Goal: Task Accomplishment & Management: Use online tool/utility

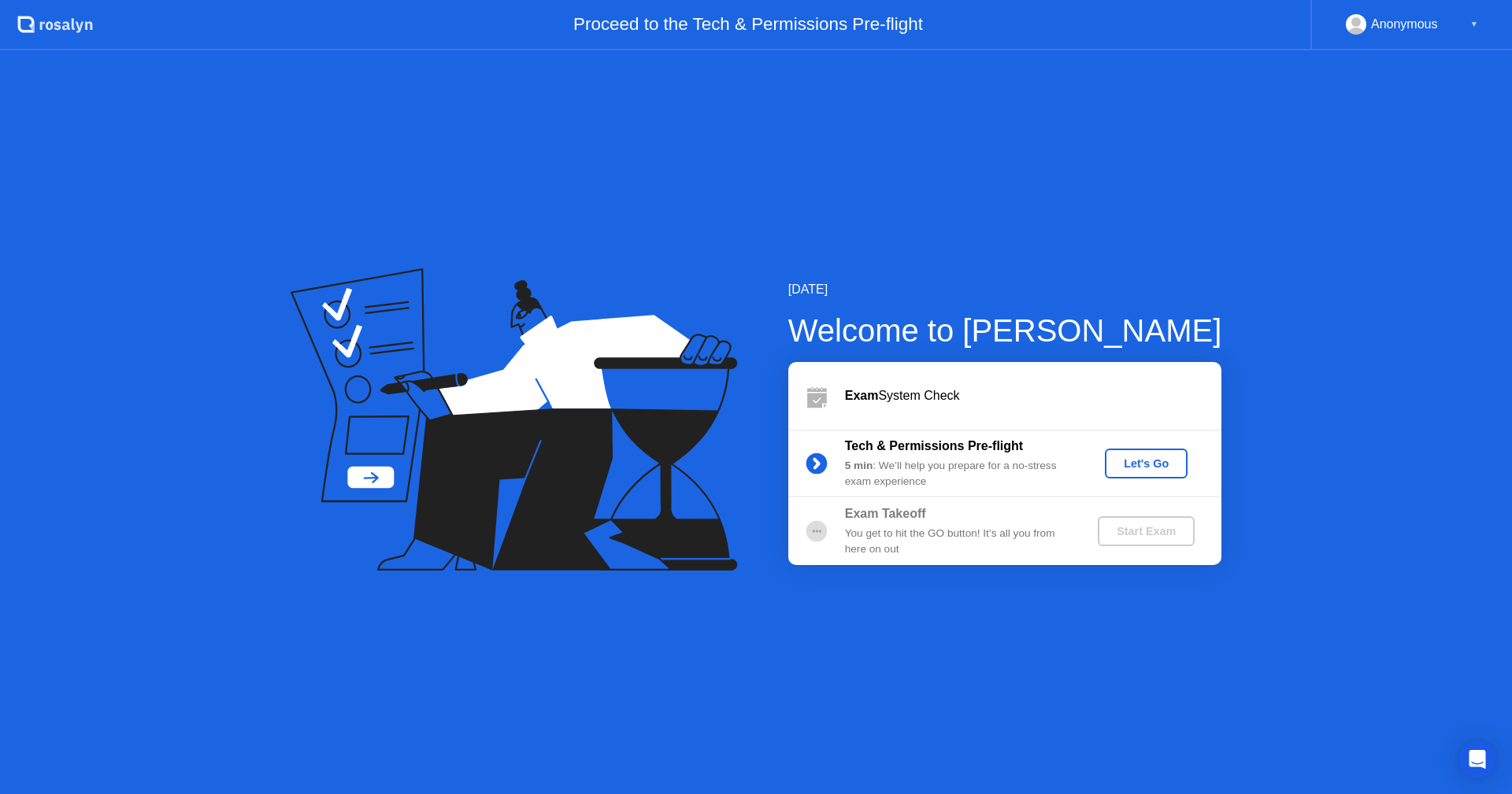
click at [1160, 465] on div "Let's Go" at bounding box center [1146, 463] width 70 height 13
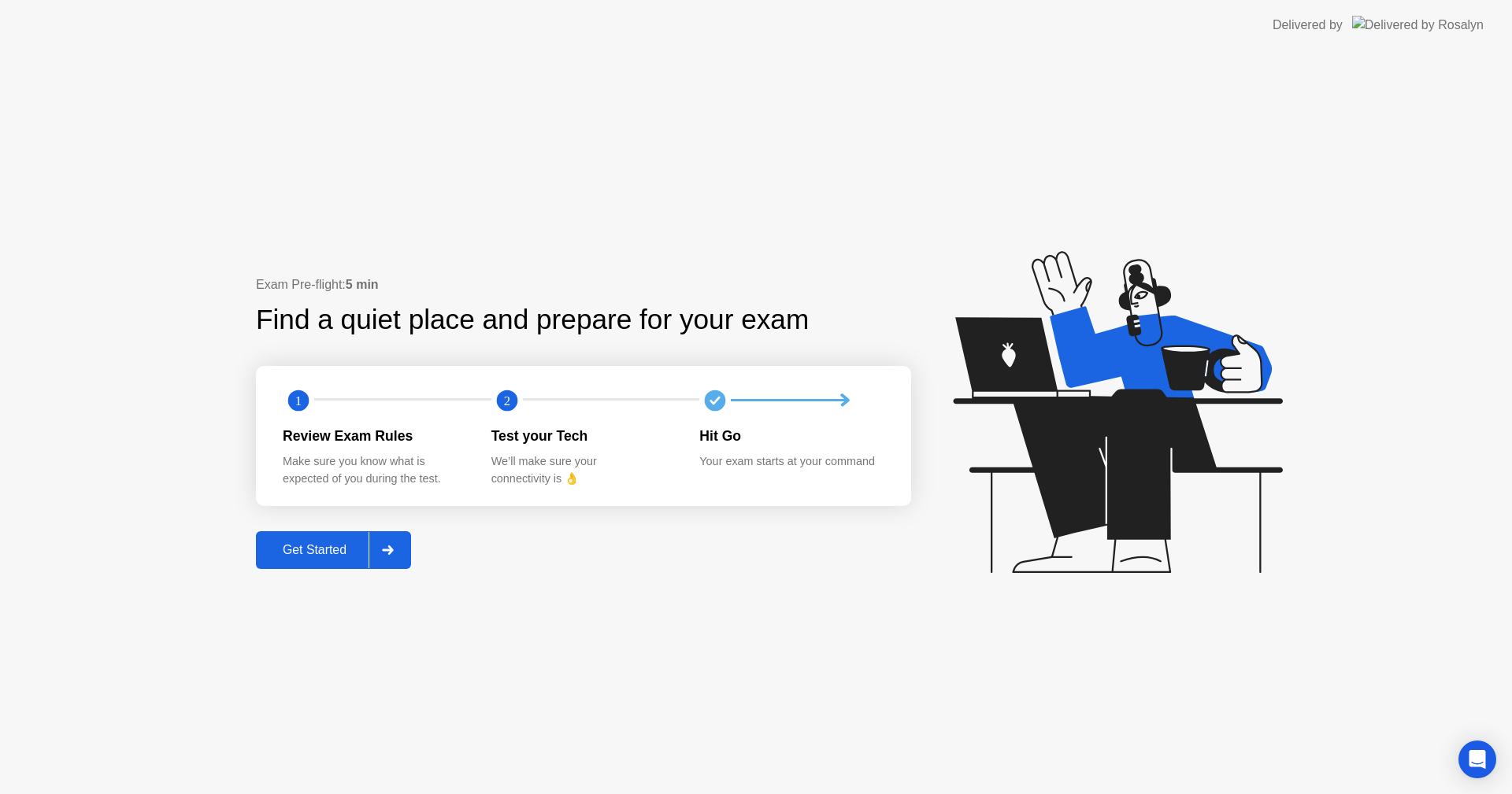
click at [335, 556] on div "Get Started" at bounding box center [314, 549] width 108 height 14
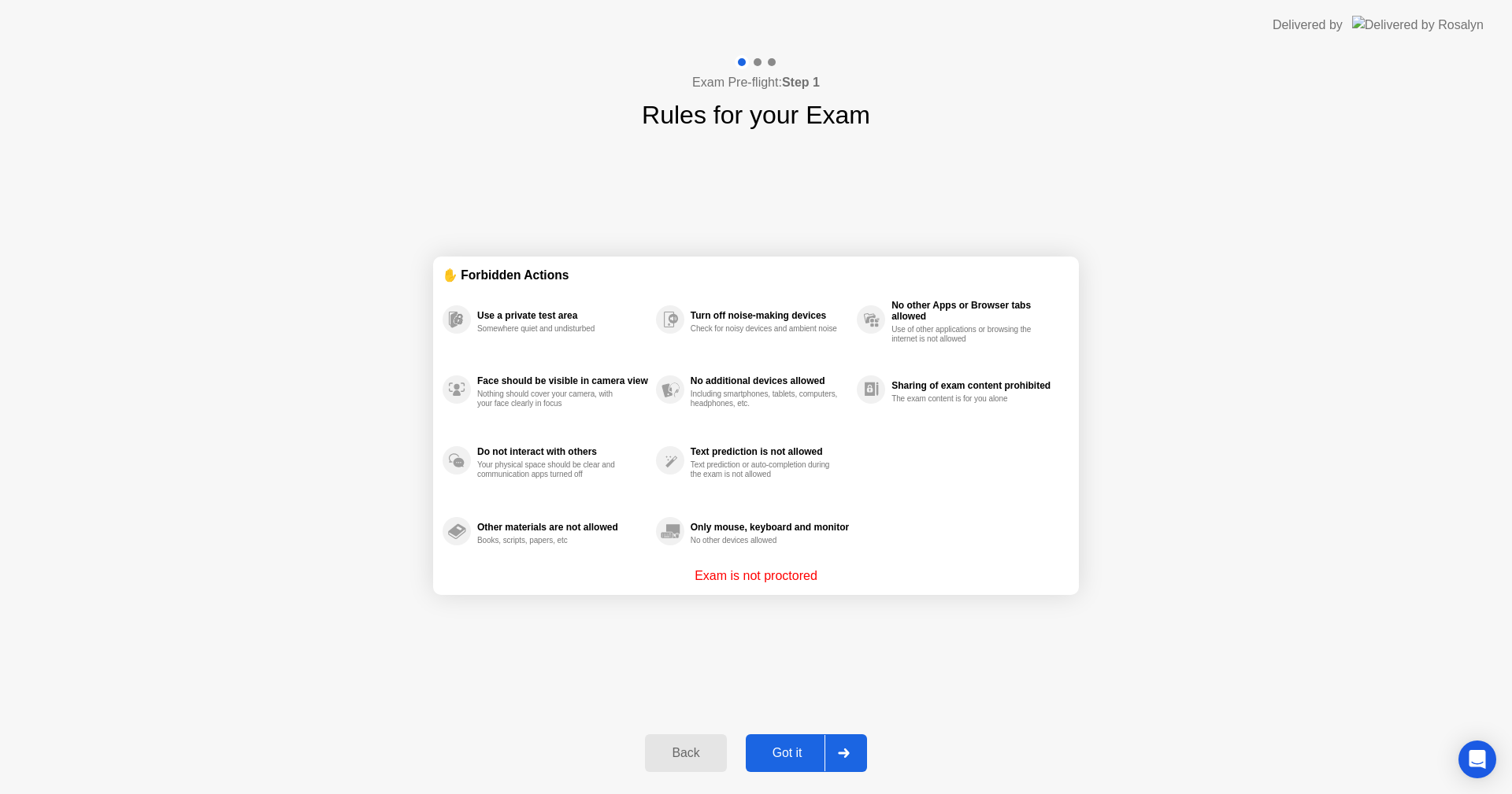
drag, startPoint x: 738, startPoint y: 584, endPoint x: 790, endPoint y: 584, distance: 52.0
click at [790, 584] on p "Exam is not proctored" at bounding box center [756, 576] width 123 height 18
click at [800, 746] on div "Got it" at bounding box center [788, 753] width 74 height 14
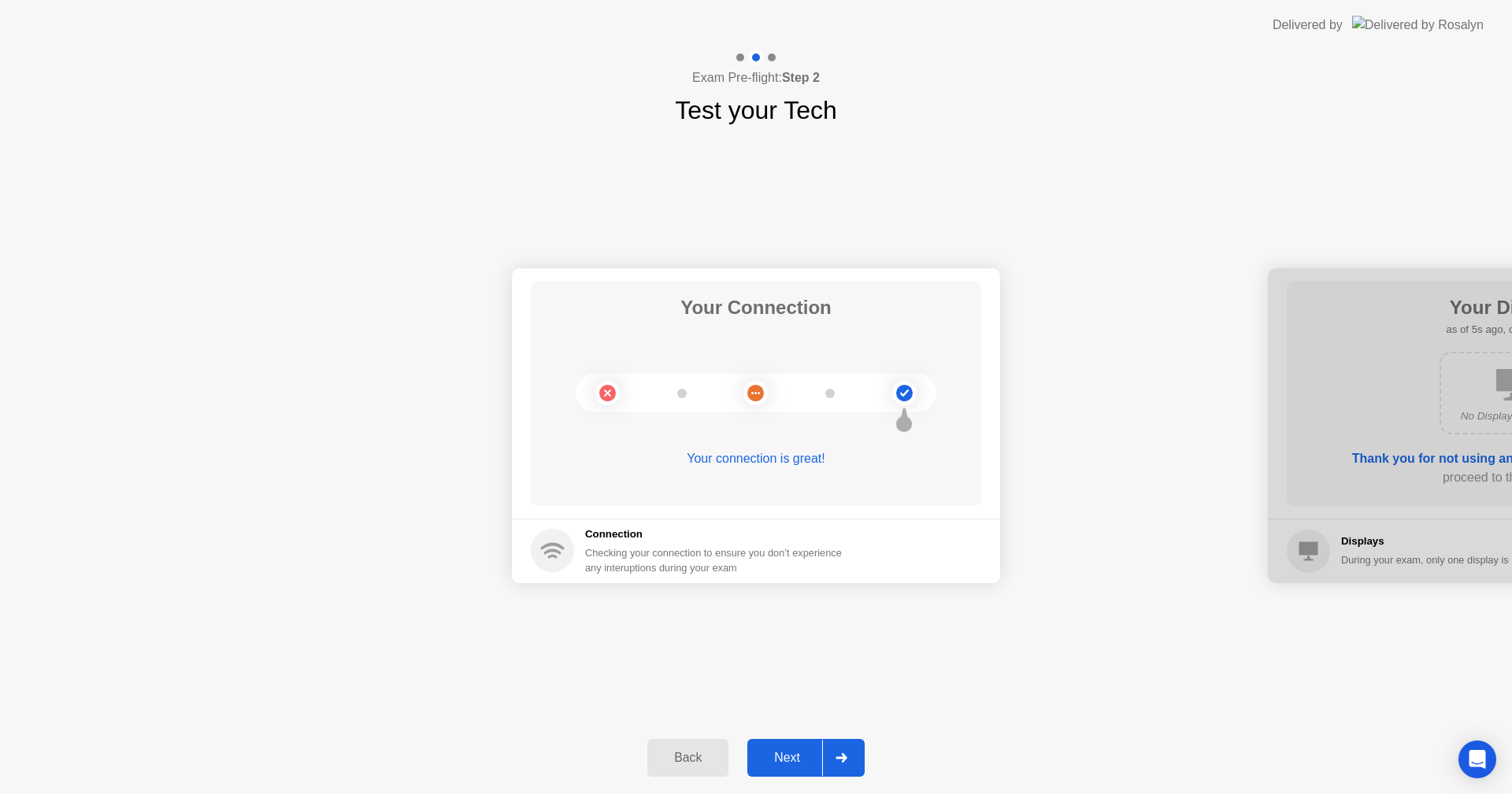
click at [808, 459] on div "Your connection is great!" at bounding box center [756, 459] width 450 height 18
click at [807, 516] on main "Your Connection Your connection is great!" at bounding box center [756, 393] width 488 height 250
click at [803, 561] on div "Checking your connection to ensure you don’t experience any interuptions during…" at bounding box center [718, 560] width 266 height 30
click at [793, 751] on div "Next" at bounding box center [787, 758] width 70 height 14
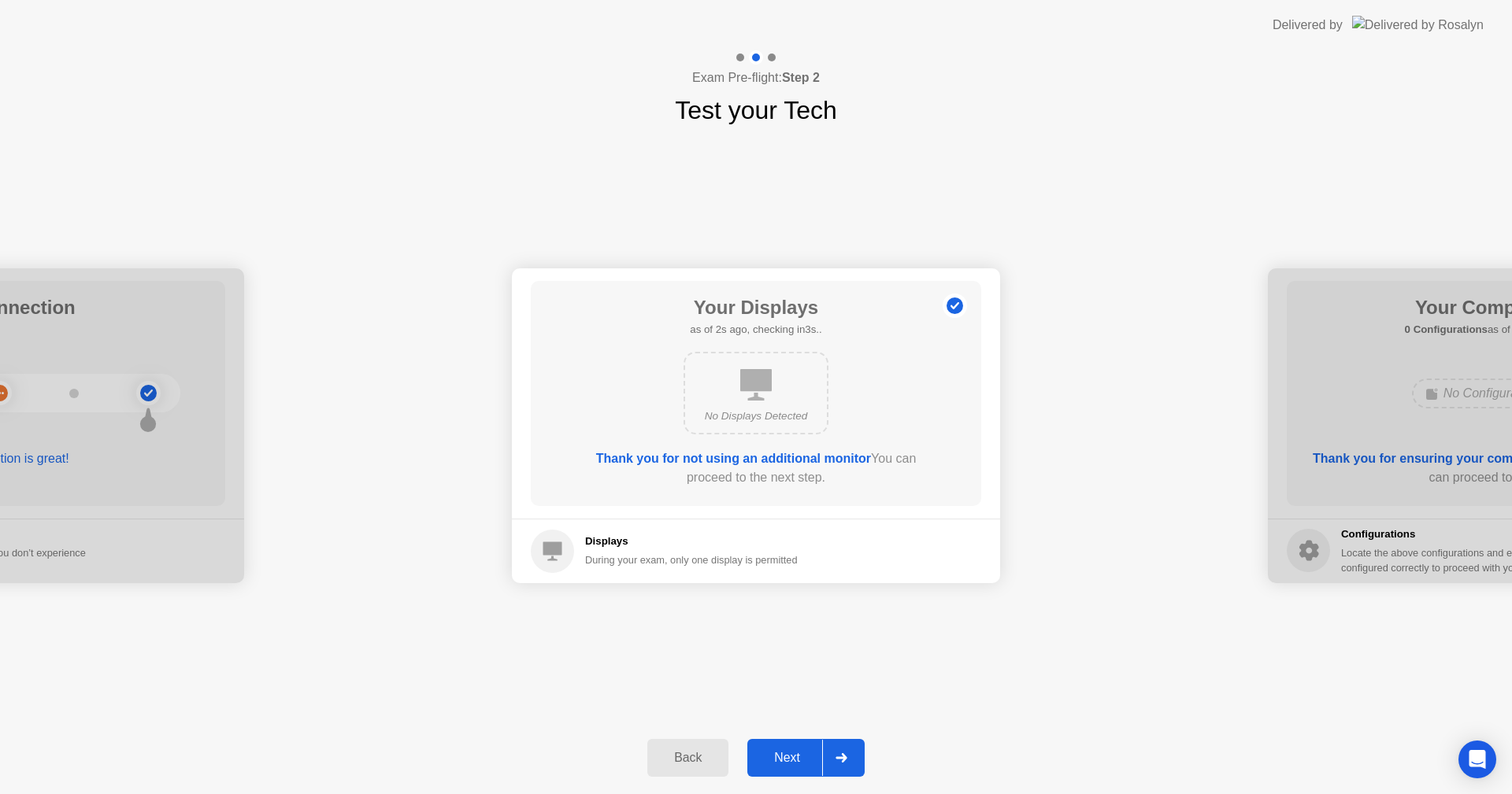
click at [793, 751] on div "Next" at bounding box center [787, 758] width 70 height 14
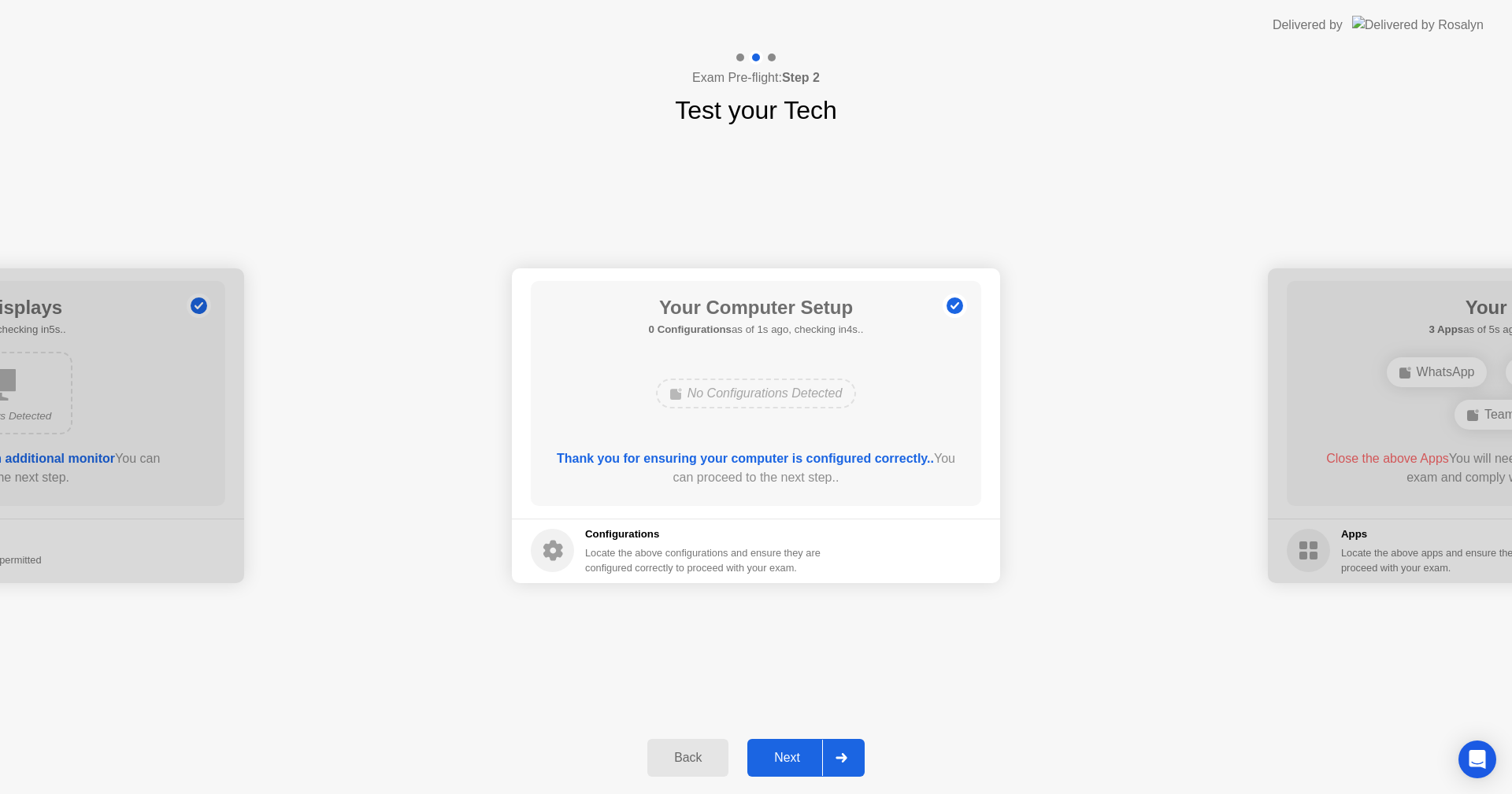
click at [793, 751] on div "Next" at bounding box center [787, 758] width 70 height 14
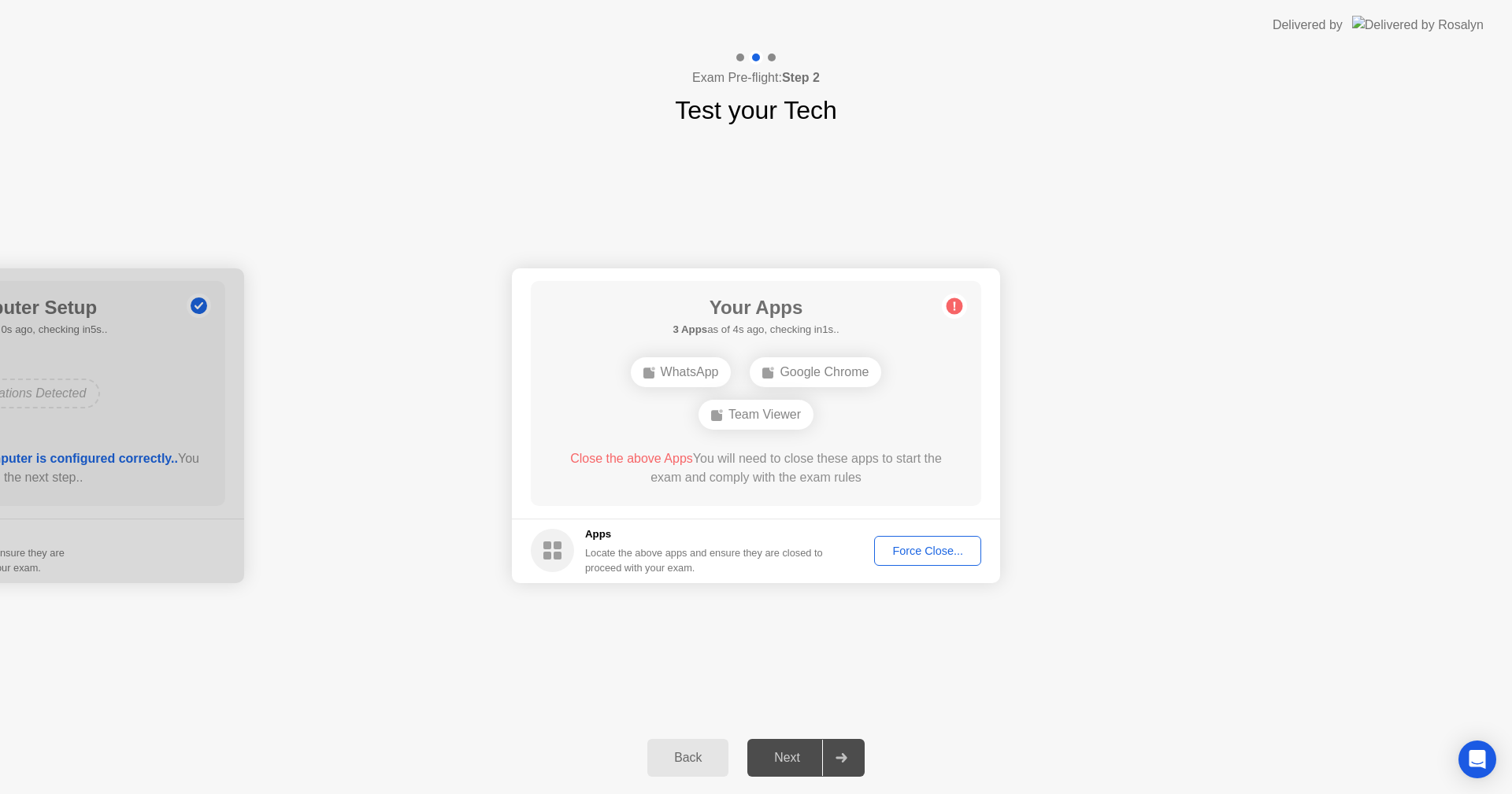
click at [735, 361] on div "WhatsApp Google Chrome Team Viewer" at bounding box center [756, 393] width 361 height 85
click at [705, 371] on div "WhatsApp" at bounding box center [681, 372] width 101 height 30
click at [846, 623] on div "Your Connection Your connection is great! Connection Checking your connection t…" at bounding box center [756, 425] width 1512 height 592
click at [749, 464] on div "Close the above Apps You will need to close these apps to start the exam and co…" at bounding box center [756, 468] width 405 height 38
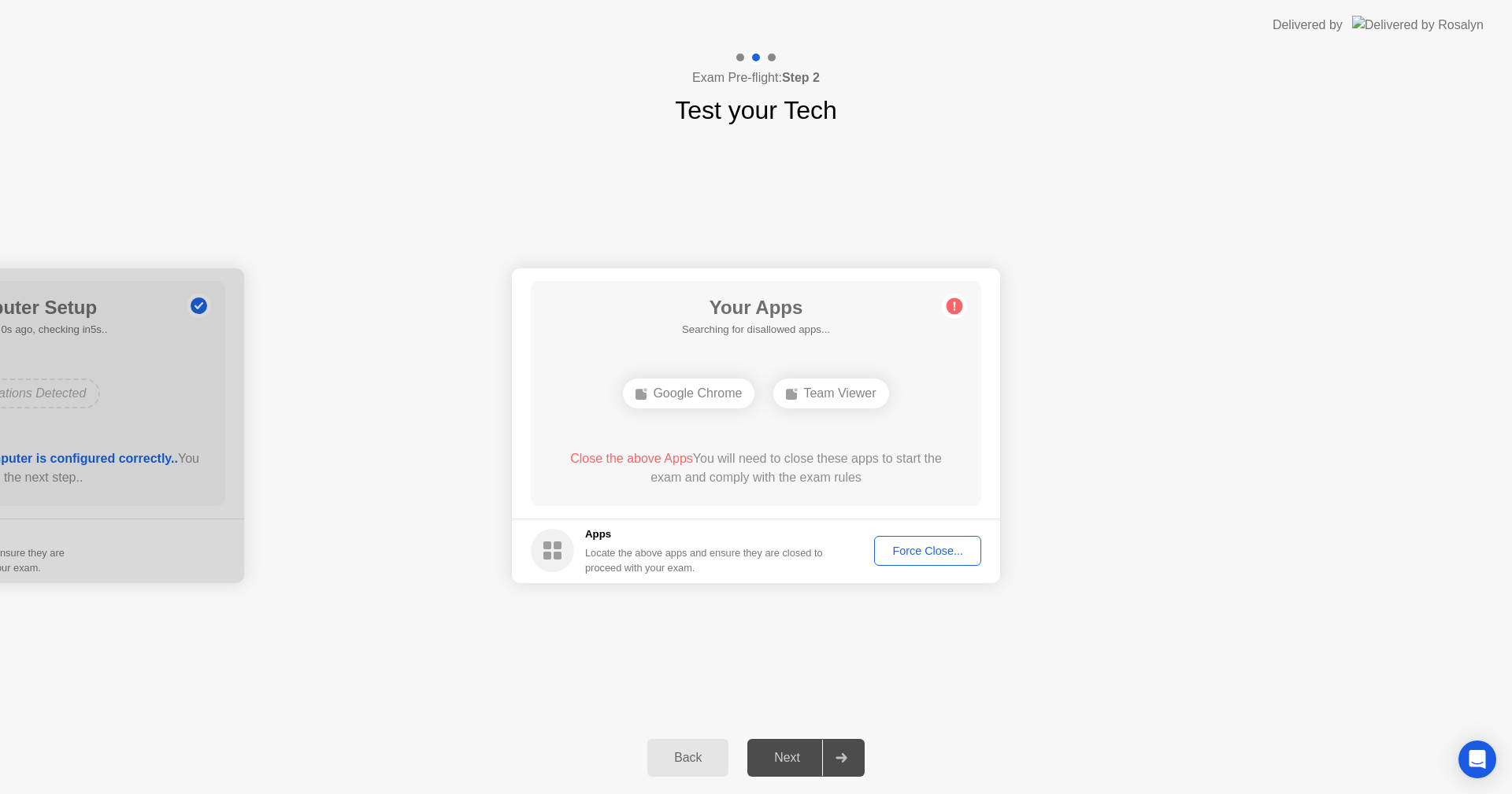
click at [951, 555] on div "Force Close..." at bounding box center [928, 550] width 96 height 13
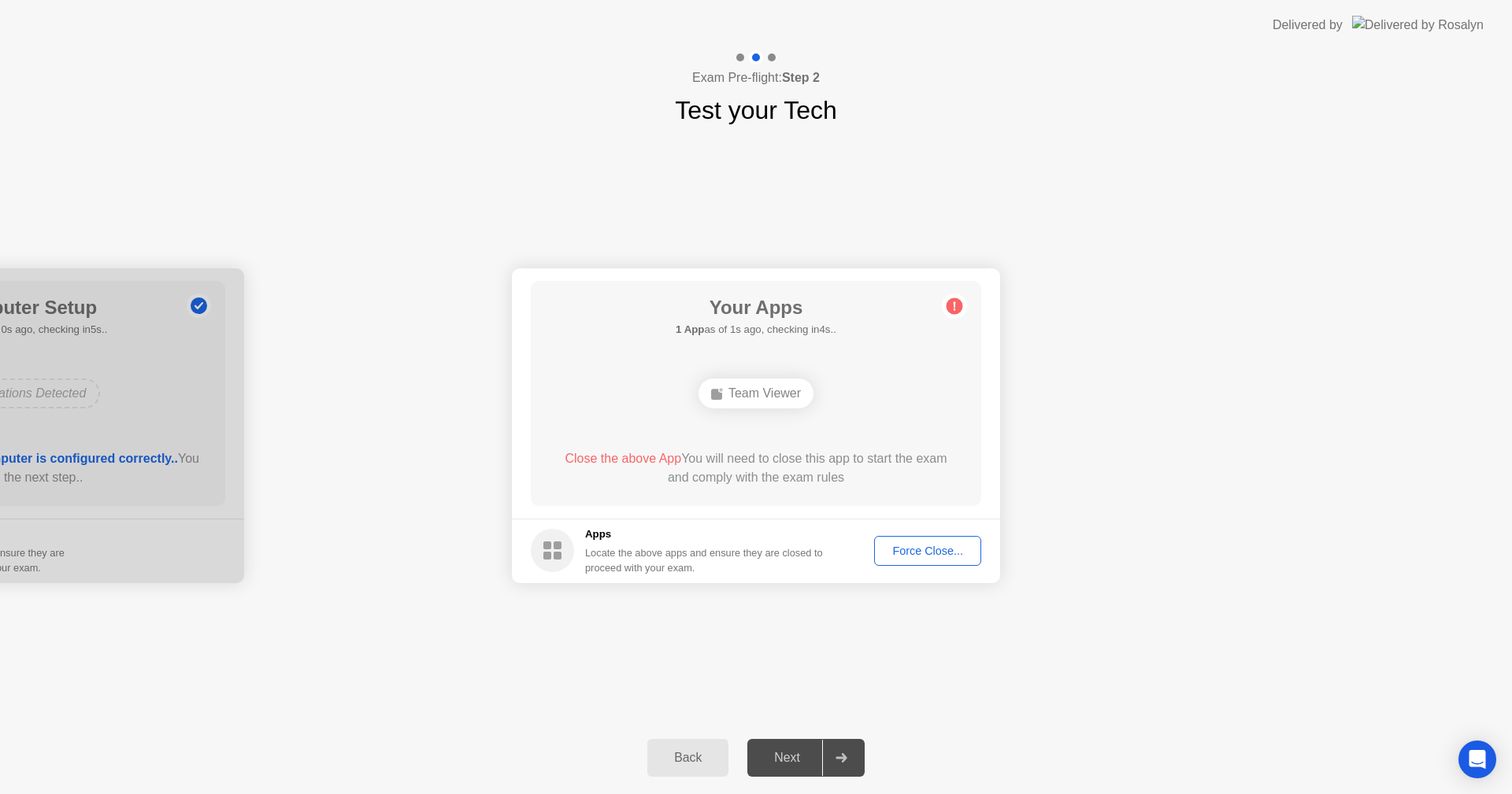
click at [773, 389] on div "Team Viewer" at bounding box center [756, 394] width 115 height 30
click at [911, 551] on div "Force Close..." at bounding box center [928, 550] width 96 height 13
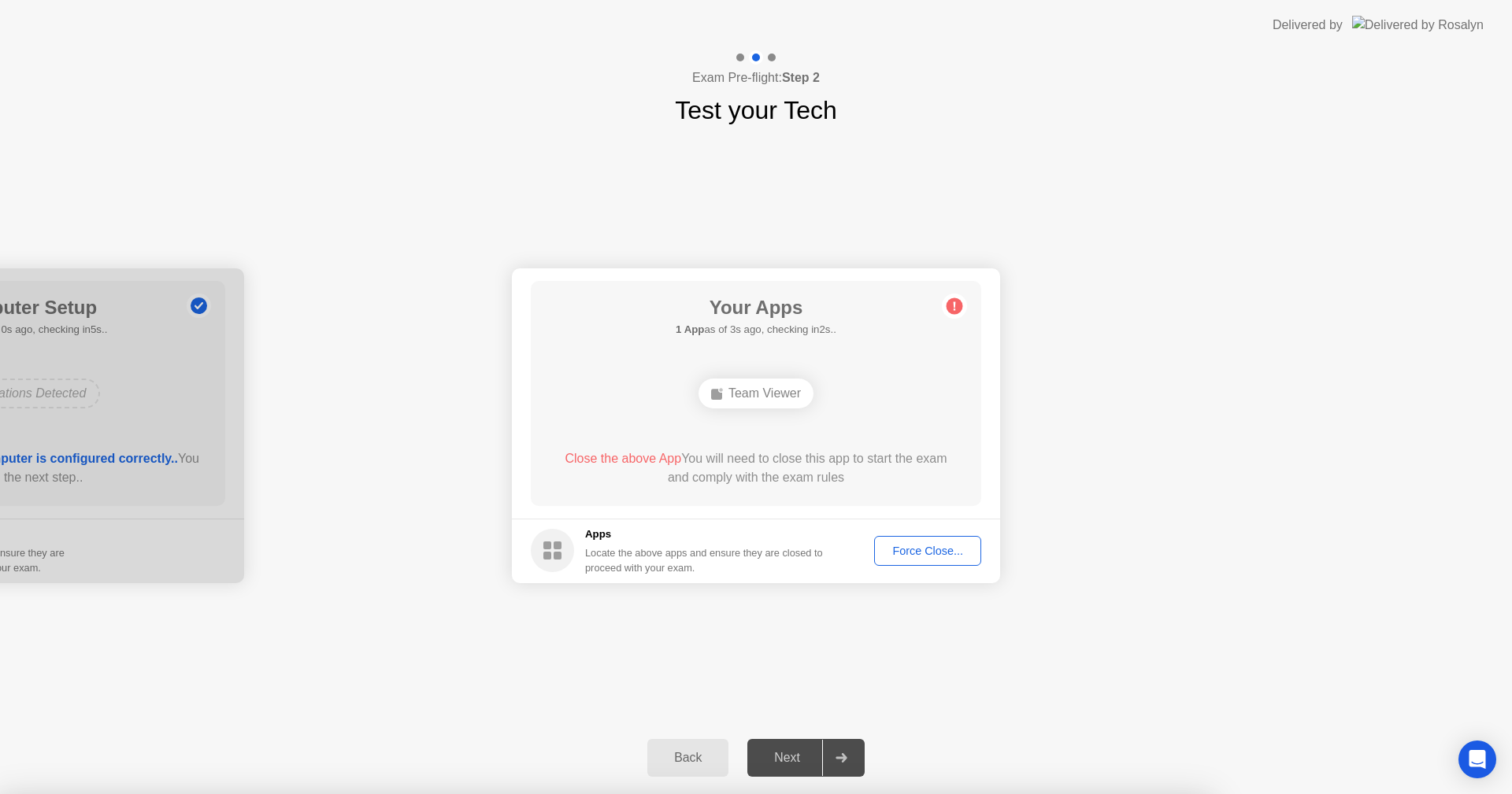
click at [888, 793] on div at bounding box center [756, 794] width 1512 height 0
click at [820, 793] on div at bounding box center [756, 794] width 1512 height 0
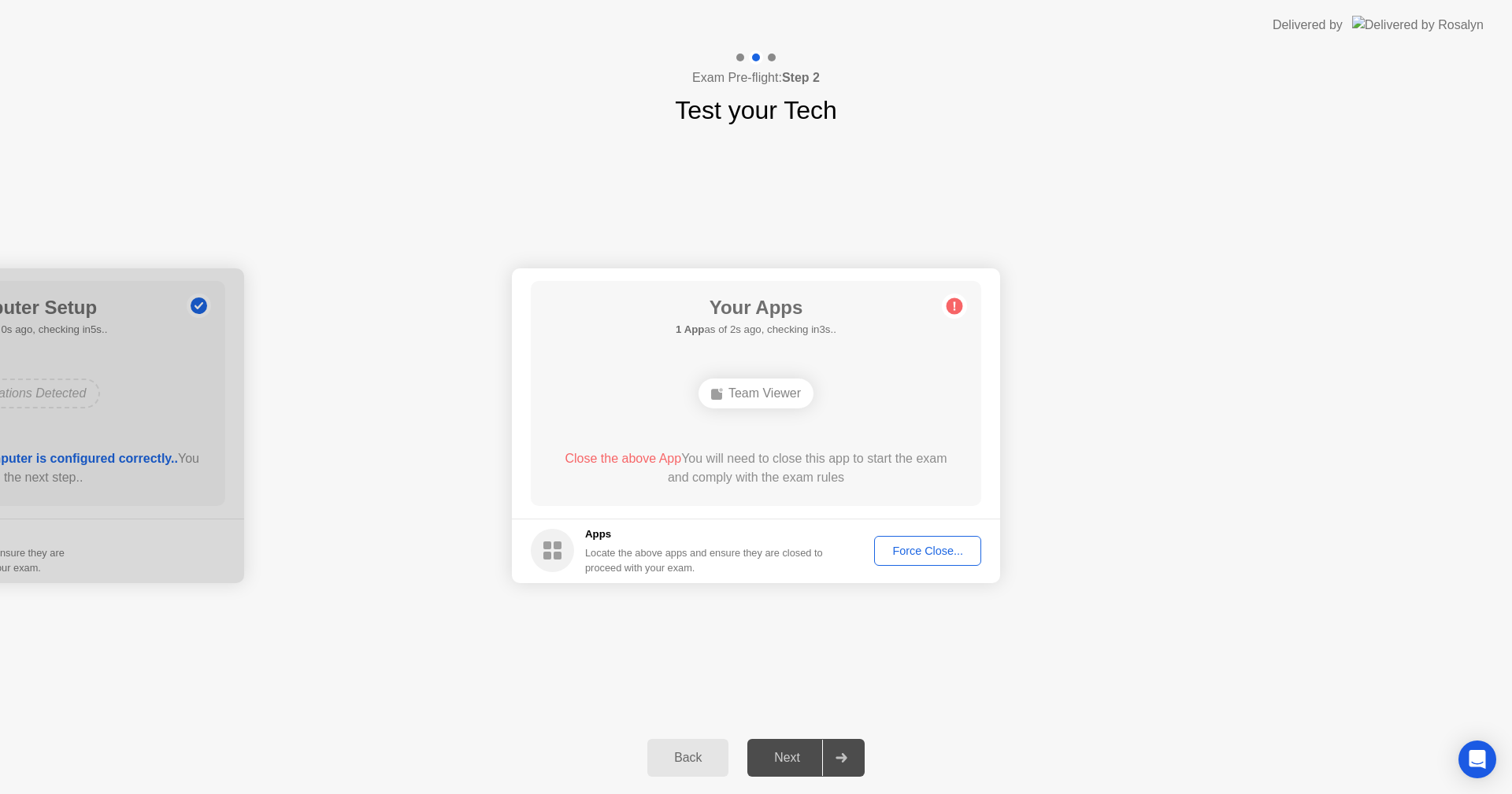
click at [919, 535] on footer "Apps Locate the above apps and ensure they are closed to proceed with your exam…" at bounding box center [756, 550] width 488 height 65
click at [995, 455] on main "Your Apps 1 App as of 3s ago, checking in2s.. Team Viewer Close the above App Y…" at bounding box center [756, 393] width 488 height 250
click at [756, 418] on div "Your Apps 1 App as of 0s ago, checking in5s.. Team Viewer Close the above App Y…" at bounding box center [756, 393] width 450 height 225
click at [756, 396] on div "Team Viewer" at bounding box center [756, 394] width 115 height 30
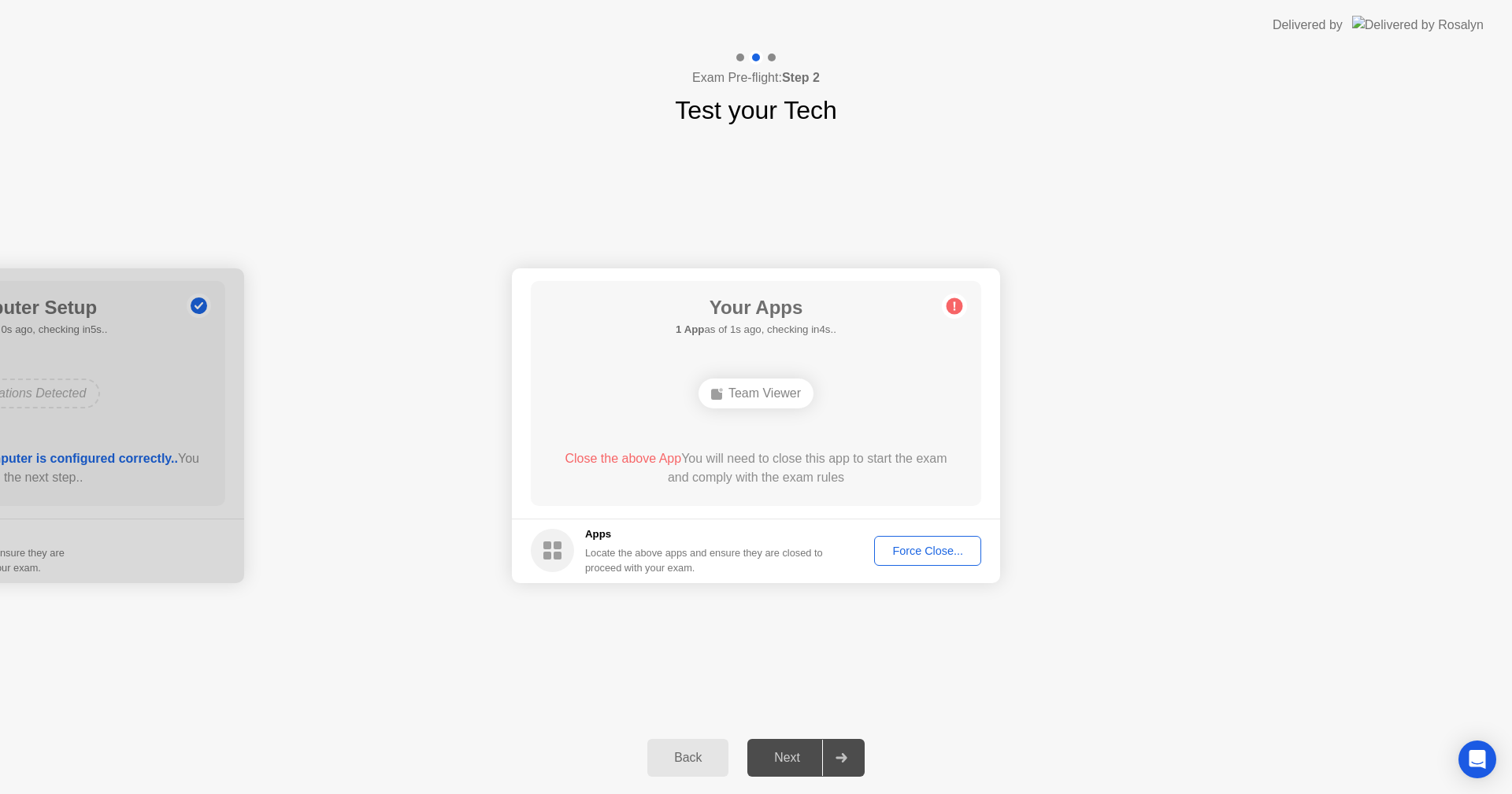
click at [756, 396] on div "Team Viewer" at bounding box center [756, 394] width 115 height 30
click at [946, 308] on icon at bounding box center [955, 306] width 25 height 25
click at [951, 308] on circle at bounding box center [955, 306] width 17 height 17
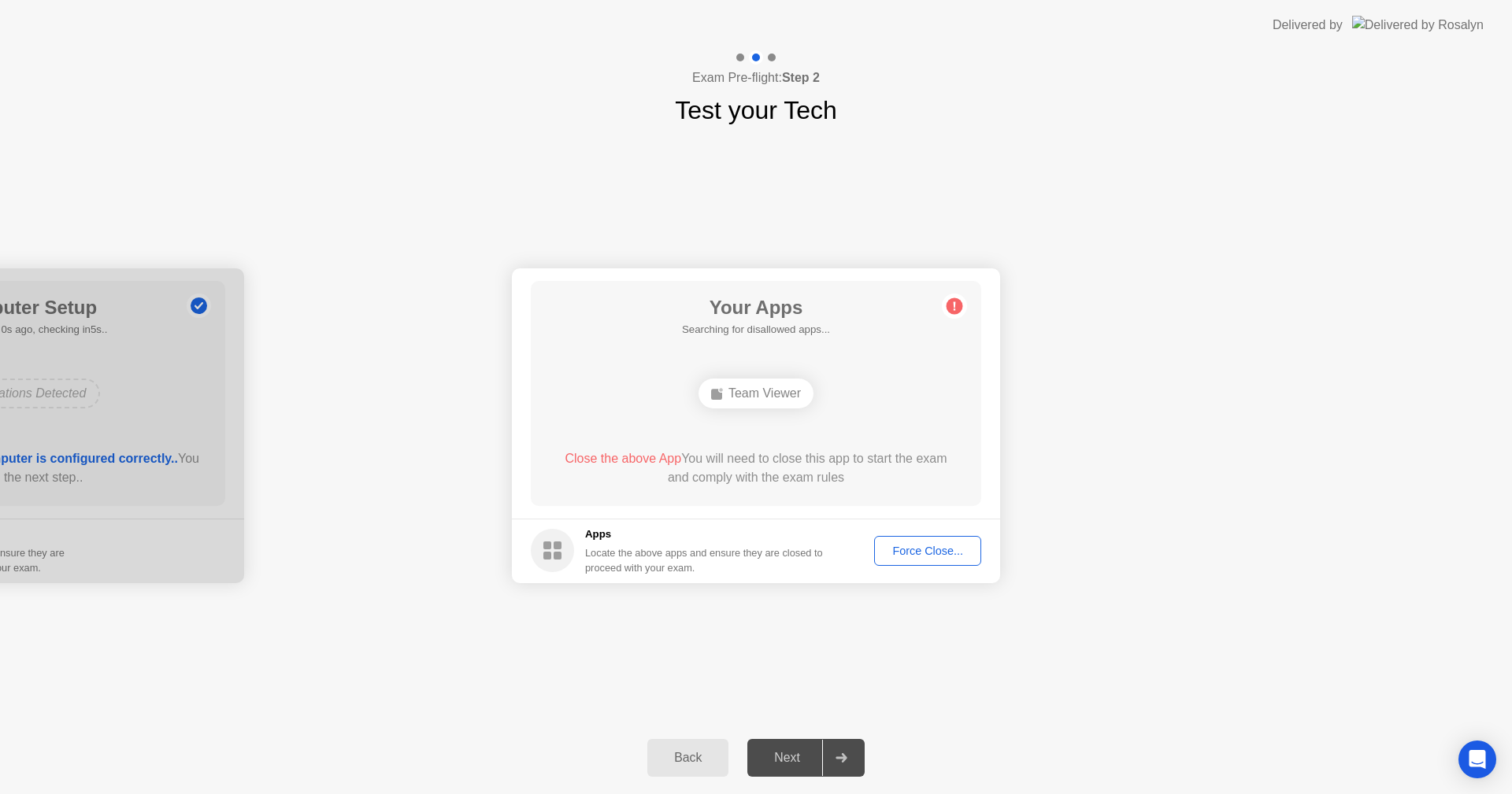
click at [994, 665] on div "Your Connection Your connection is great! Connection Checking your connection t…" at bounding box center [756, 425] width 1512 height 592
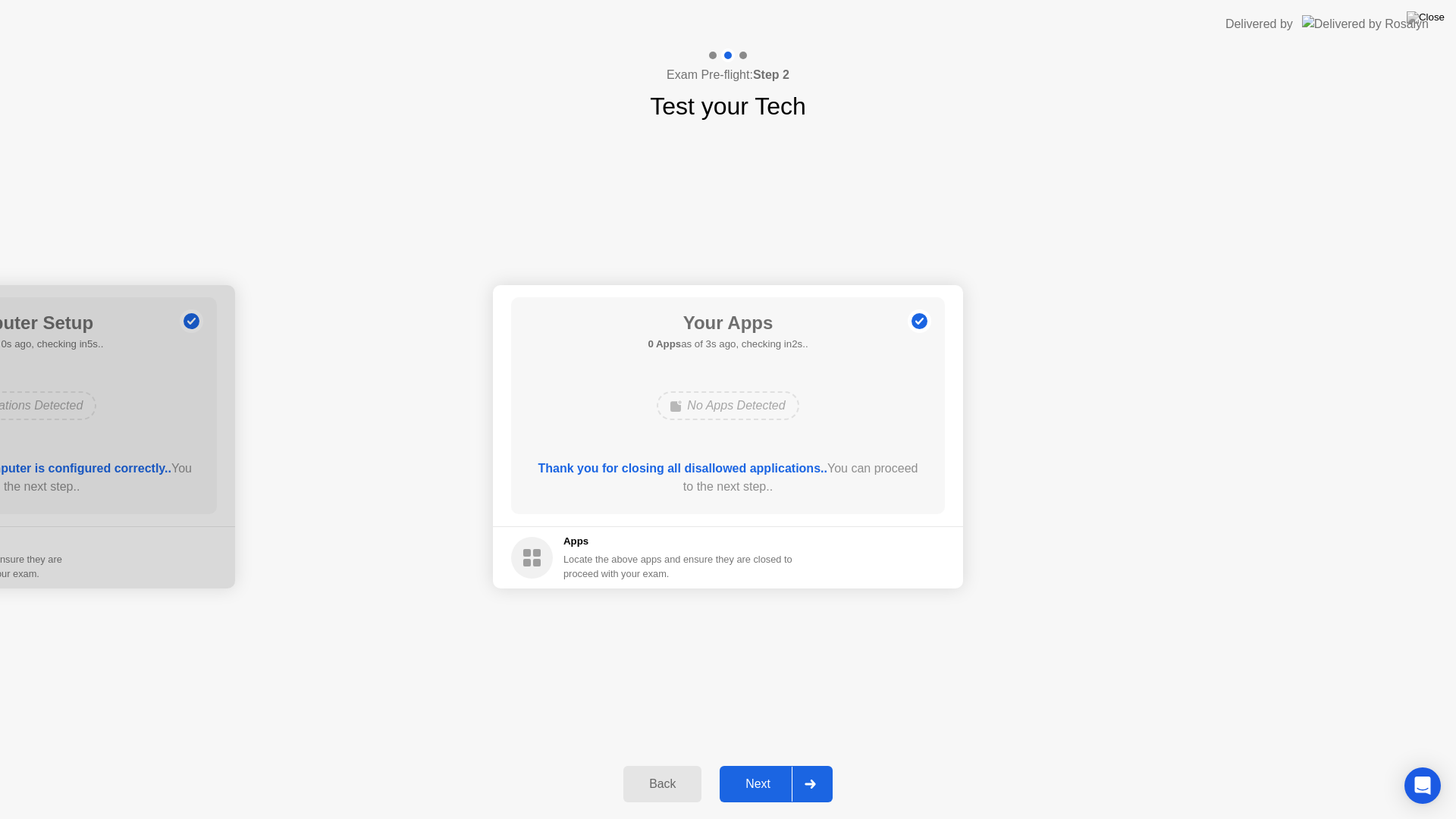
click at [766, 637] on div "Your Connection Your connection is great! Connection Checking your connection t…" at bounding box center [728, 437] width 1456 height 625
click at [770, 764] on div "Next" at bounding box center [758, 783] width 67 height 14
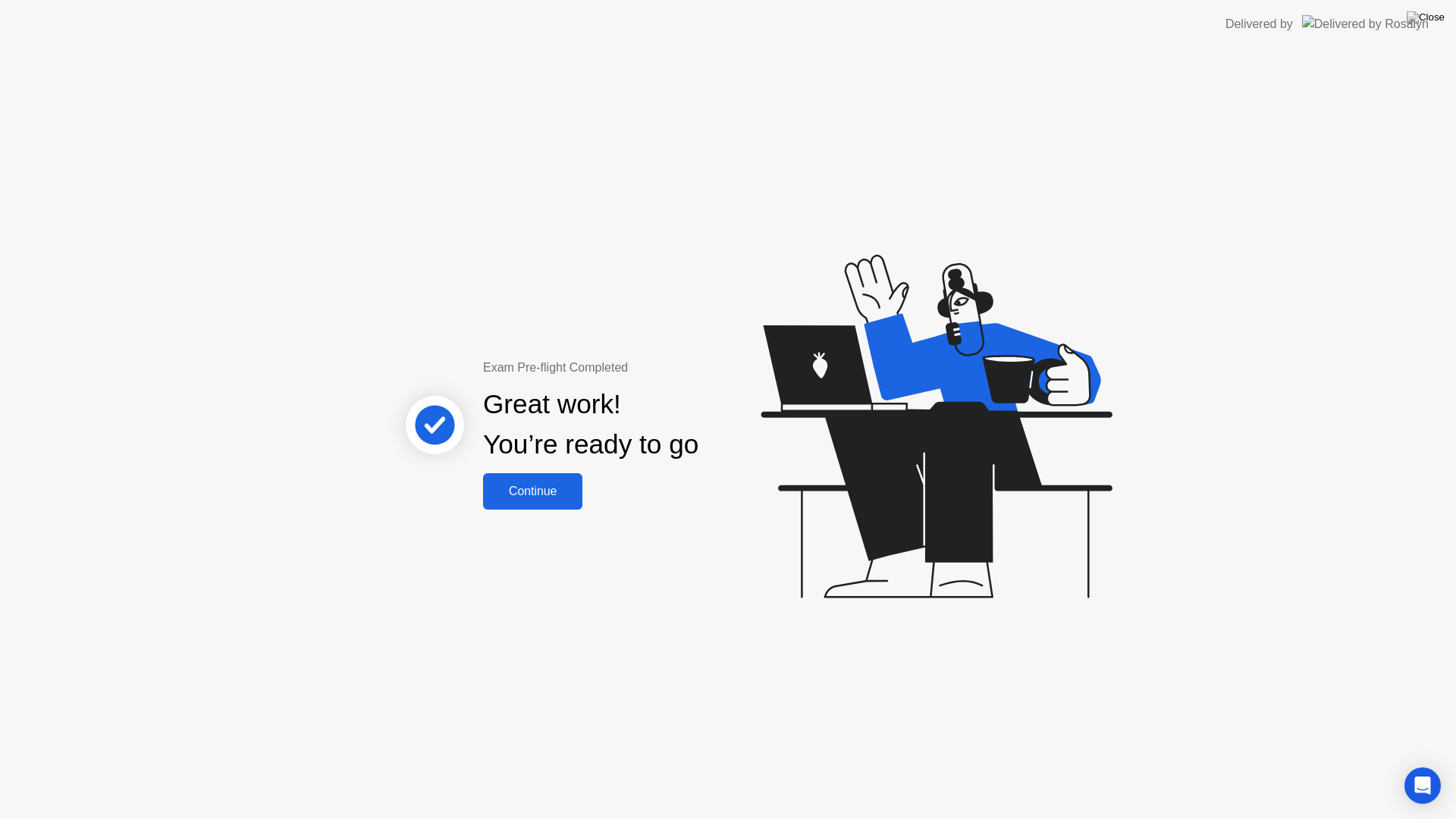
click at [524, 499] on div "Continue" at bounding box center [532, 491] width 90 height 14
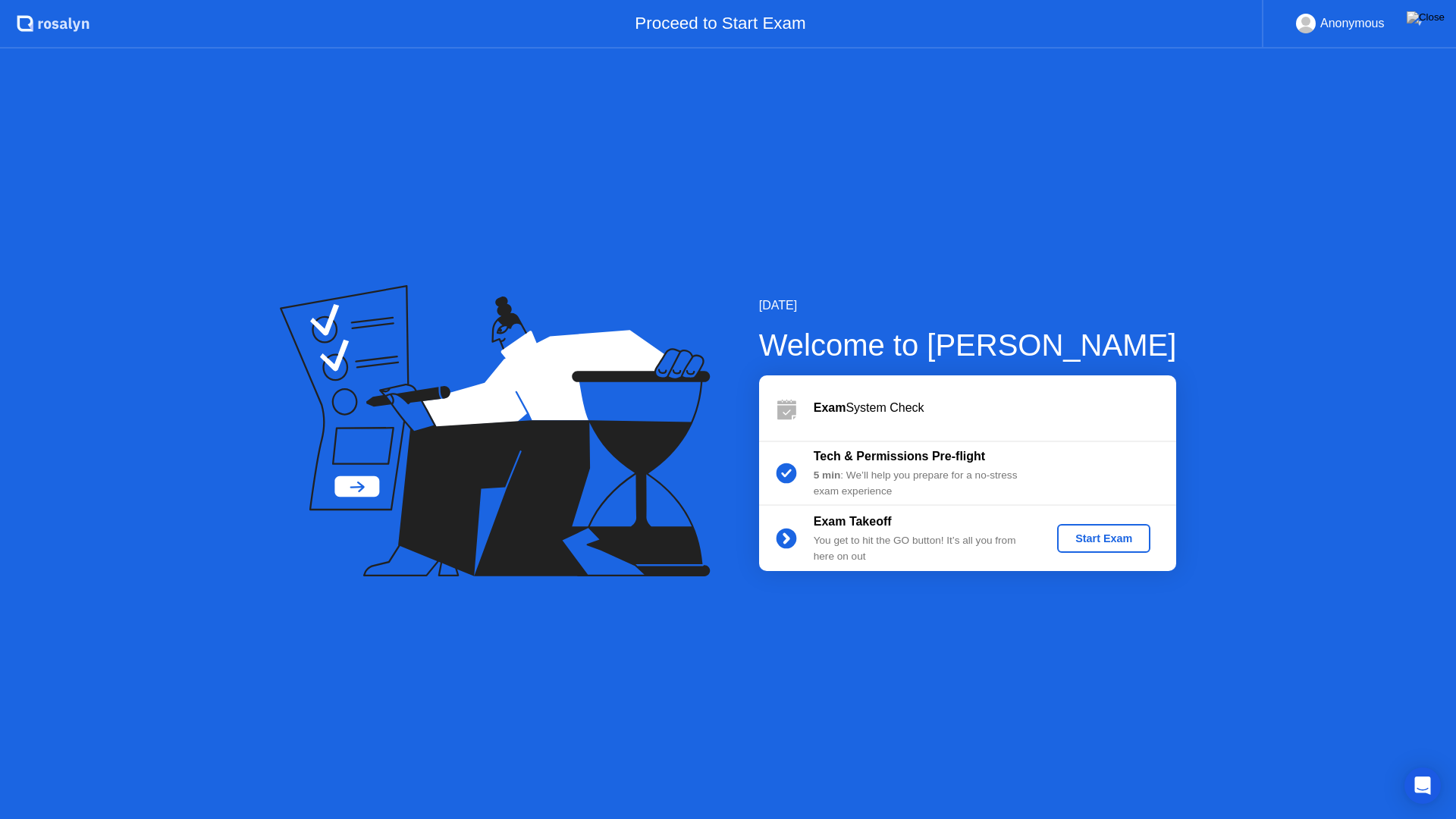
click at [1122, 540] on div "Start Exam" at bounding box center [1104, 538] width 81 height 12
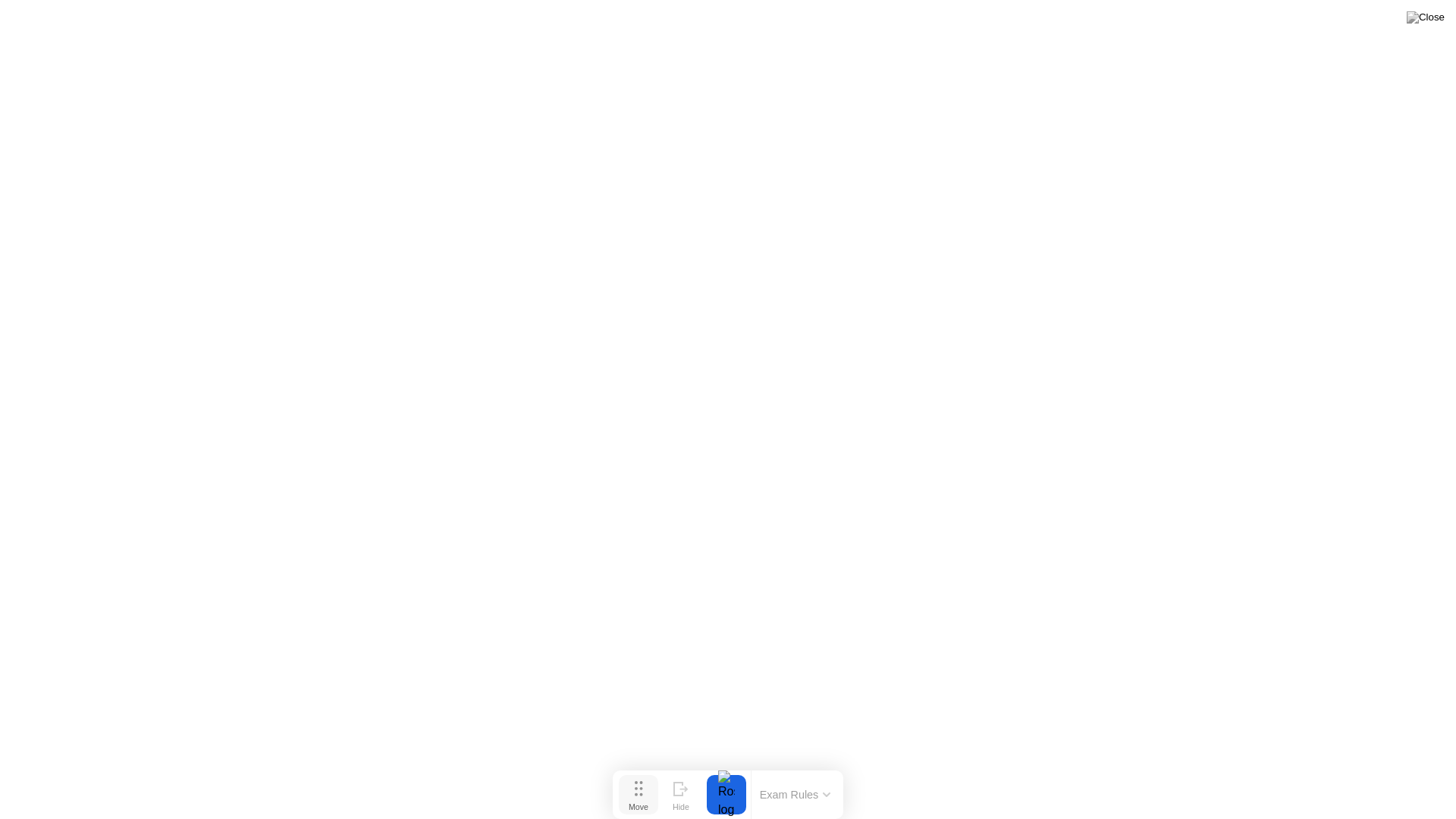
click at [636, 764] on circle at bounding box center [636, 788] width 3 height 3
drag, startPoint x: 636, startPoint y: 789, endPoint x: 639, endPoint y: 750, distance: 39.1
click at [639, 750] on circle at bounding box center [639, 749] width 3 height 3
click at [811, 759] on button "Exam Rules" at bounding box center [797, 755] width 80 height 14
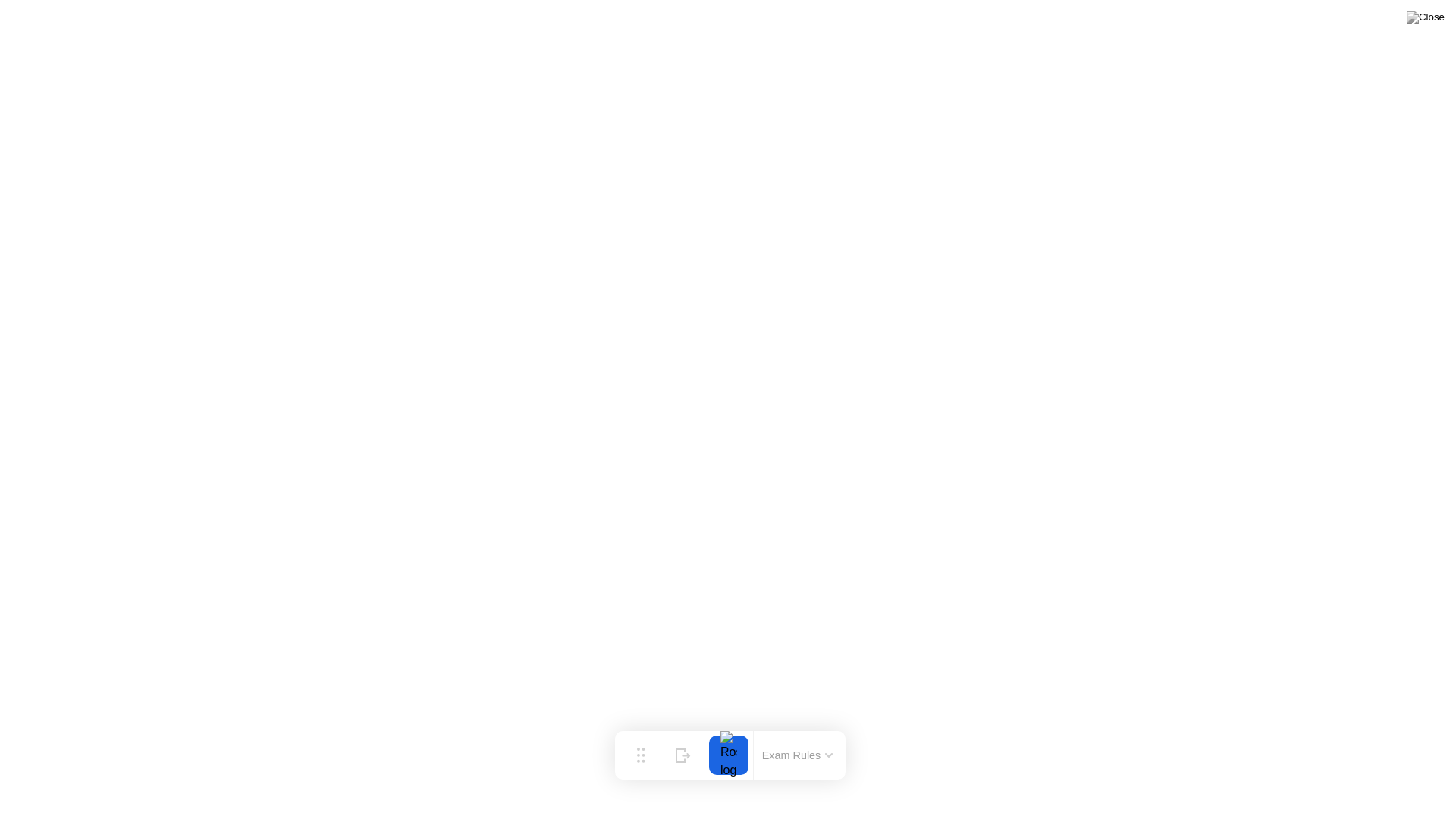
click at [740, 750] on div at bounding box center [728, 755] width 32 height 40
click at [736, 750] on div at bounding box center [728, 755] width 32 height 40
click at [777, 756] on button "Exam Rules" at bounding box center [797, 755] width 80 height 14
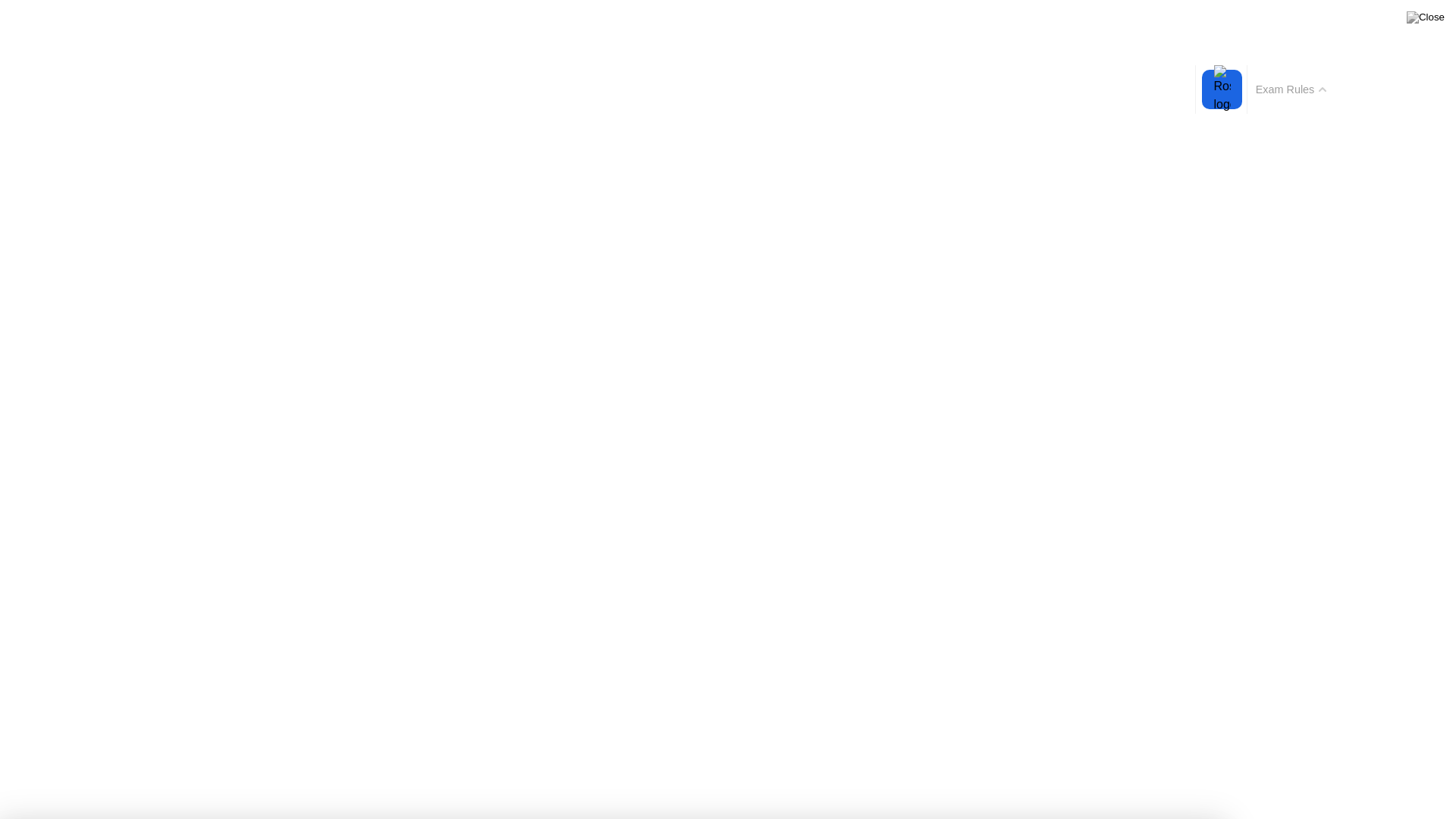
click at [1300, 90] on button "Exam Rules" at bounding box center [1291, 89] width 80 height 14
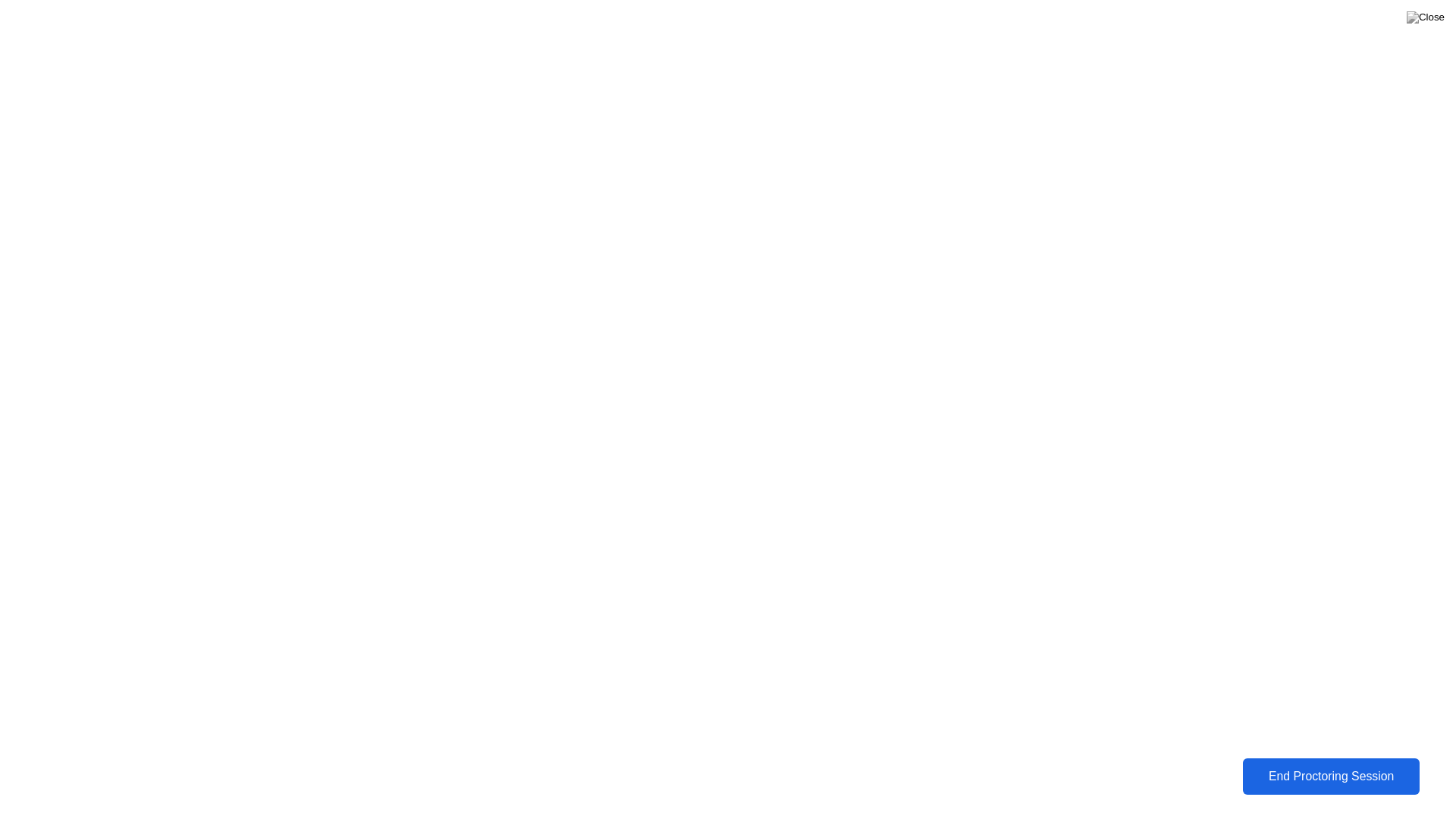
click at [1272, 764] on div "End Proctoring Session" at bounding box center [1331, 776] width 168 height 14
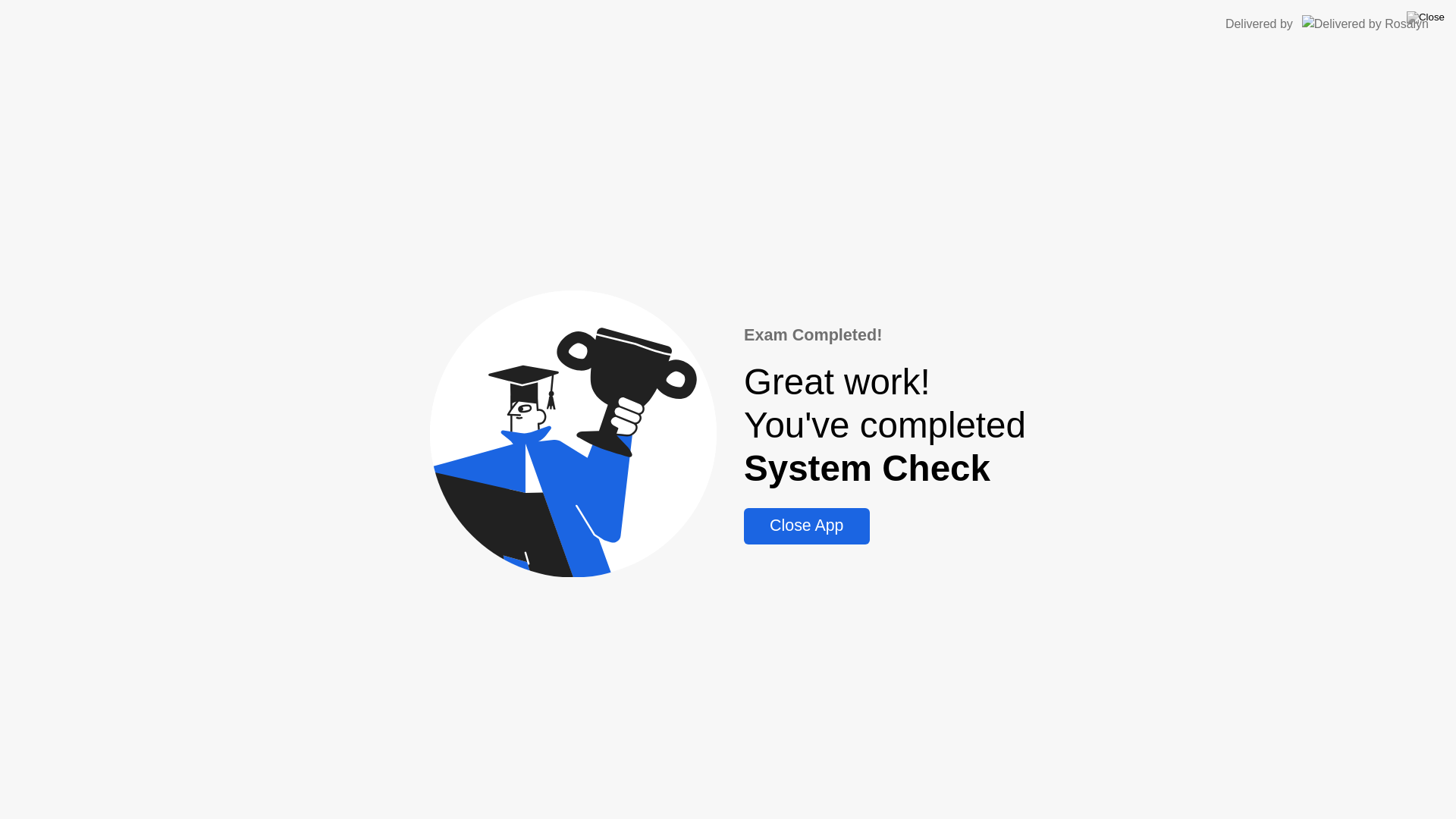
click at [1404, 12] on div "Delivered by" at bounding box center [1327, 24] width 203 height 49
click at [1438, 19] on img at bounding box center [1425, 17] width 38 height 12
click at [808, 764] on div at bounding box center [728, 819] width 1456 height 0
click at [809, 516] on div "Close App" at bounding box center [806, 525] width 116 height 19
